Goal: Find specific page/section: Find specific page/section

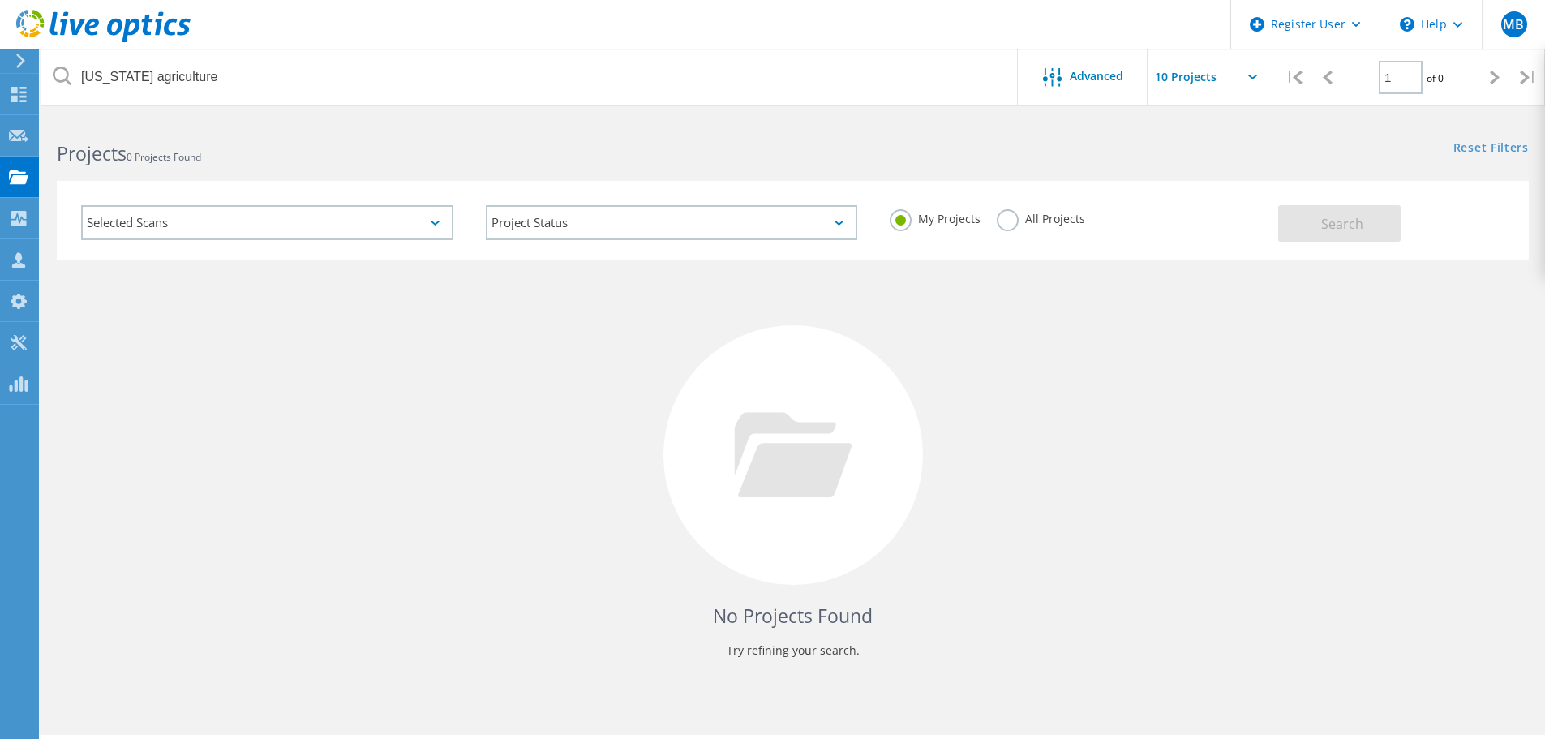
click at [1015, 221] on label "All Projects" at bounding box center [1041, 216] width 88 height 15
click at [0, 0] on input "All Projects" at bounding box center [0, 0] width 0 height 0
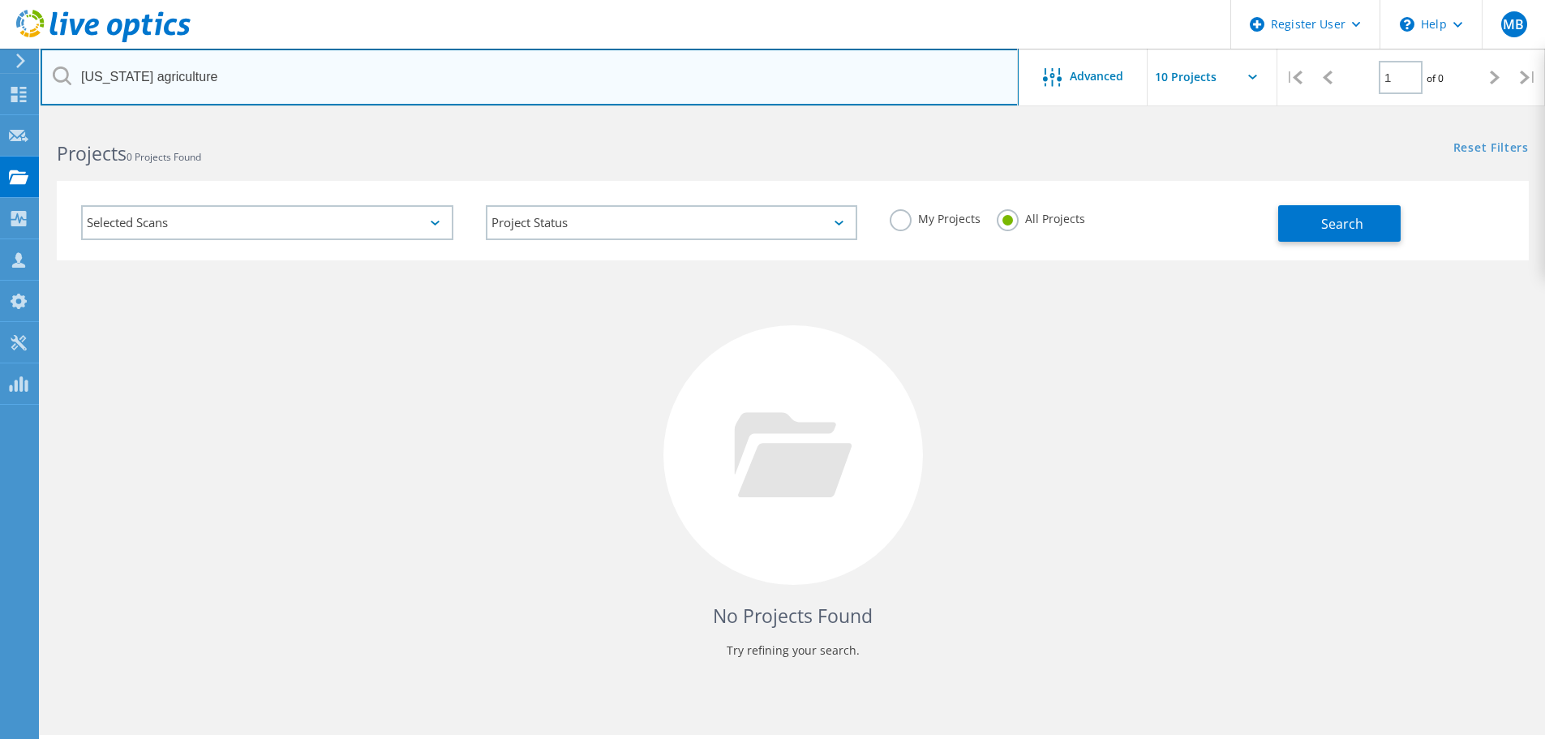
click at [216, 66] on input "north carolina agriculture" at bounding box center [530, 77] width 978 height 57
type input "tradestation"
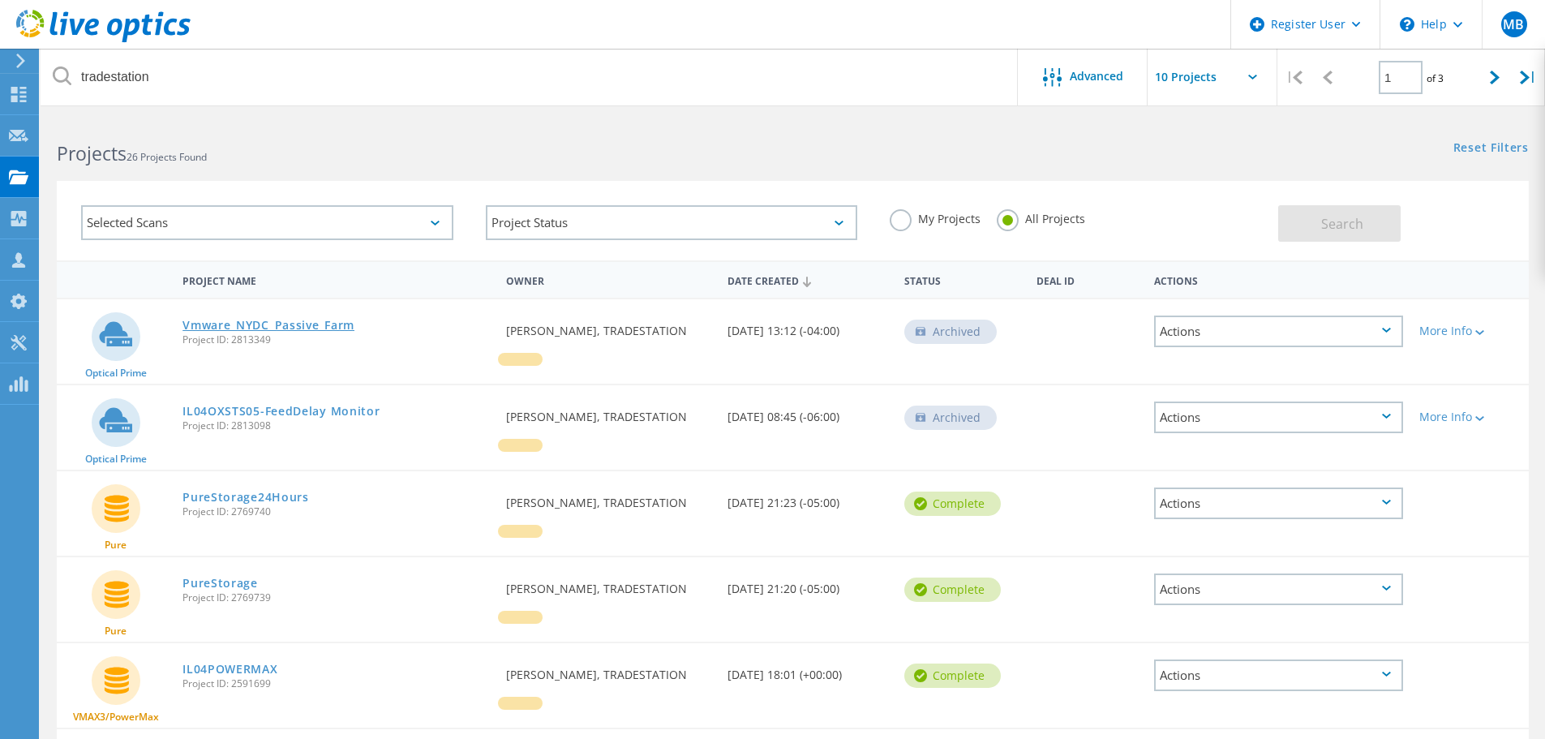
click at [217, 320] on link "Vmware_NYDC_Passive_Farm" at bounding box center [268, 325] width 172 height 11
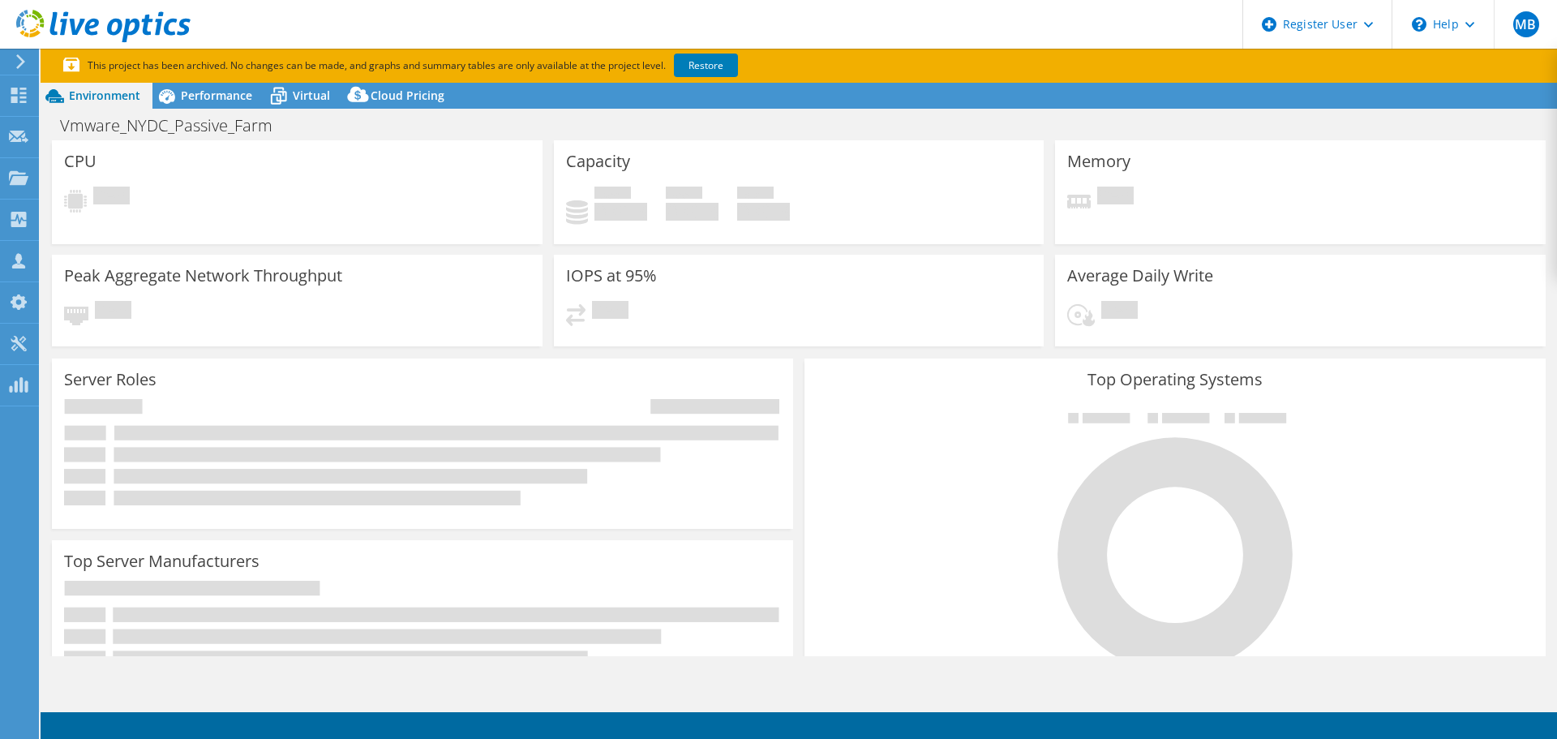
select select "USD"
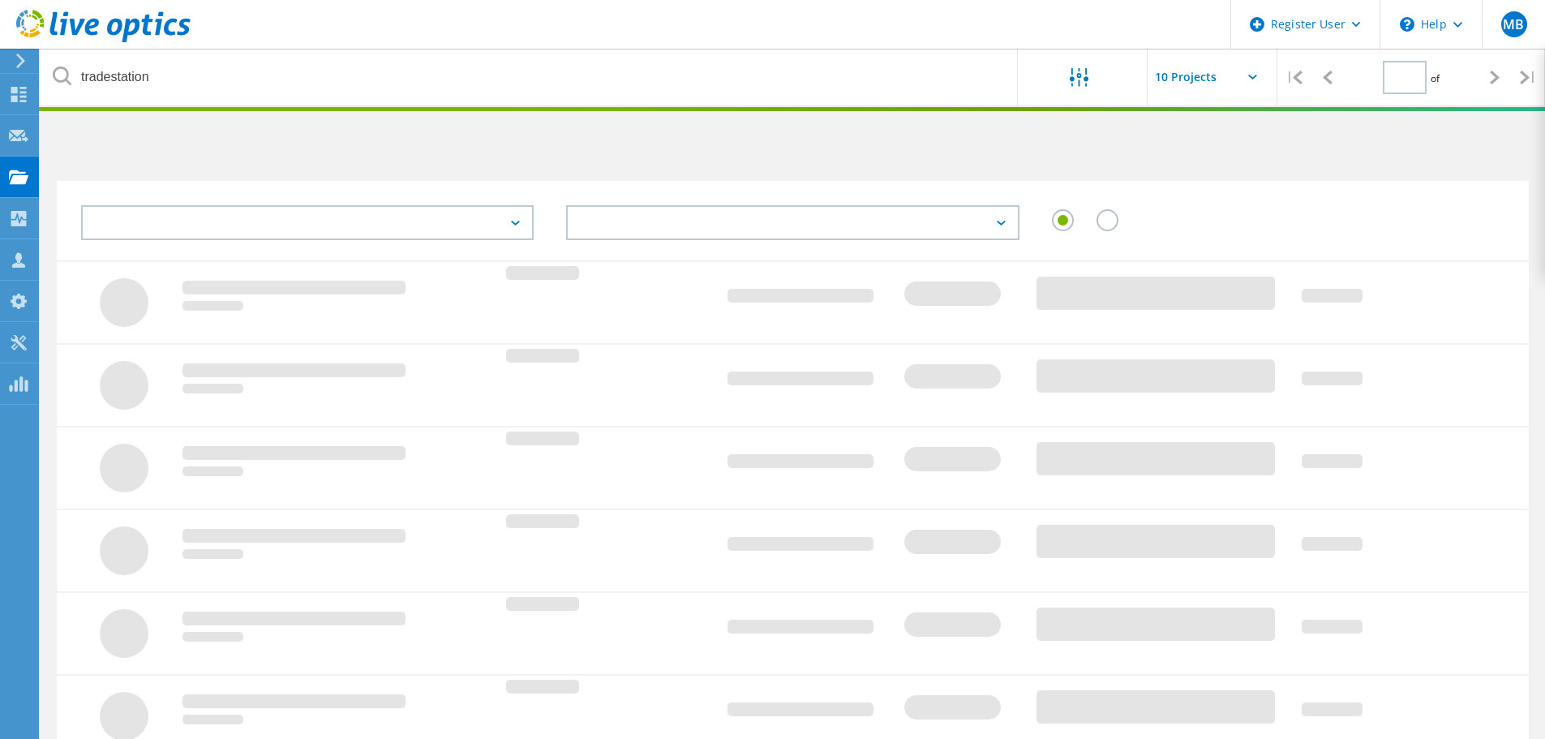
type input "1"
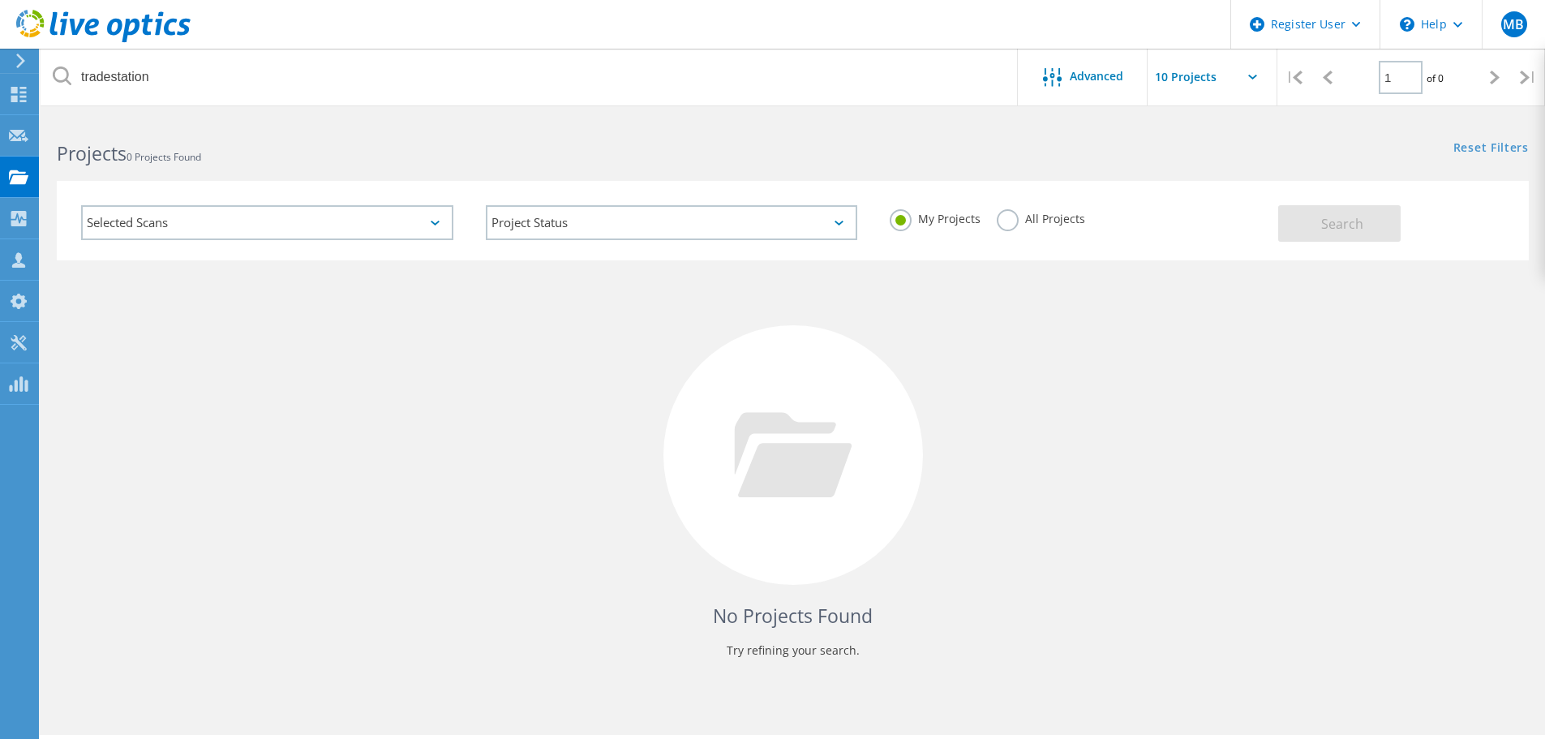
click at [1004, 217] on label "All Projects" at bounding box center [1041, 216] width 88 height 15
click at [0, 0] on input "All Projects" at bounding box center [0, 0] width 0 height 0
click at [1335, 229] on span "Search" at bounding box center [1342, 224] width 42 height 18
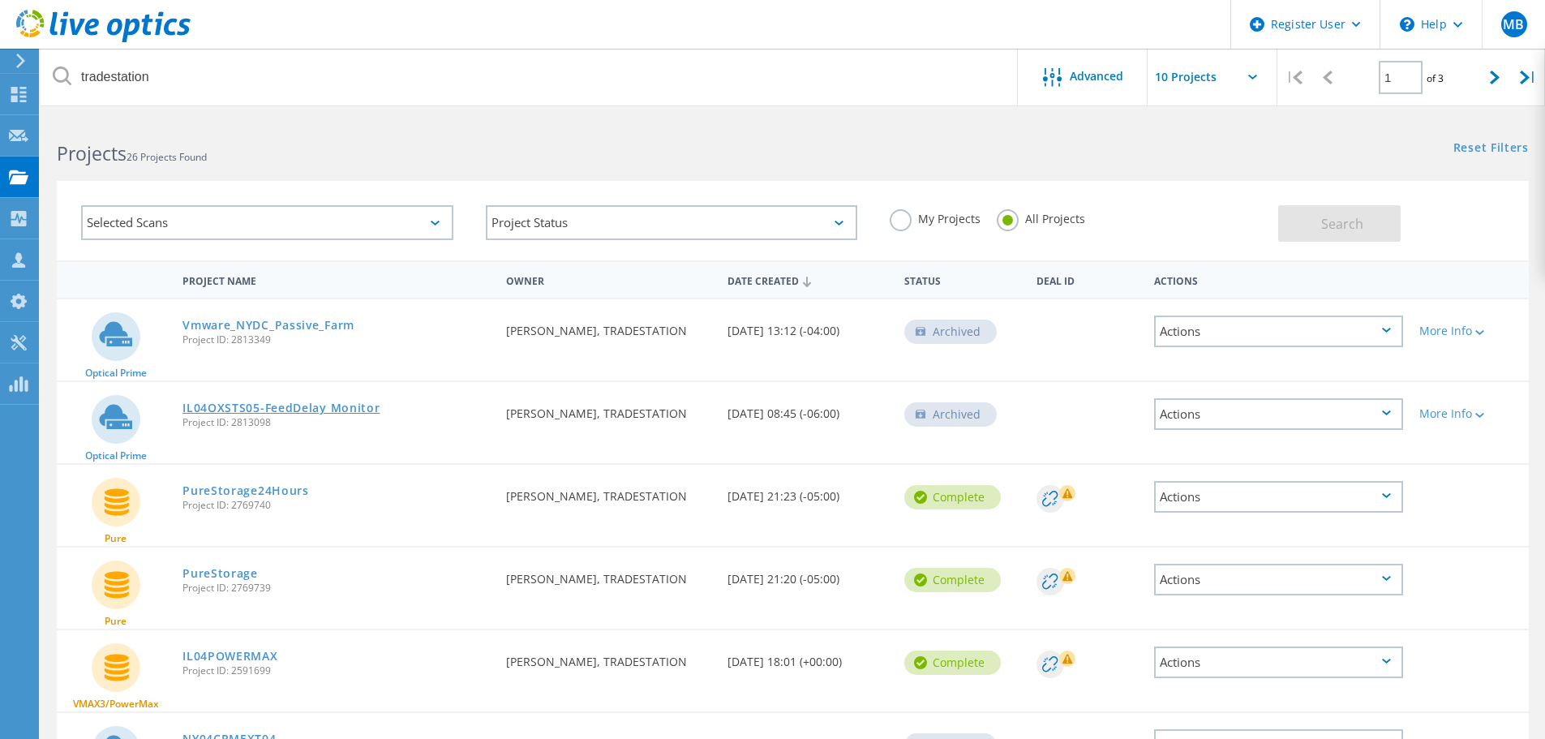
click at [215, 409] on link "IL04OXSTS05-FeedDelay Monitor" at bounding box center [280, 407] width 197 height 11
